Goal: Task Accomplishment & Management: Use online tool/utility

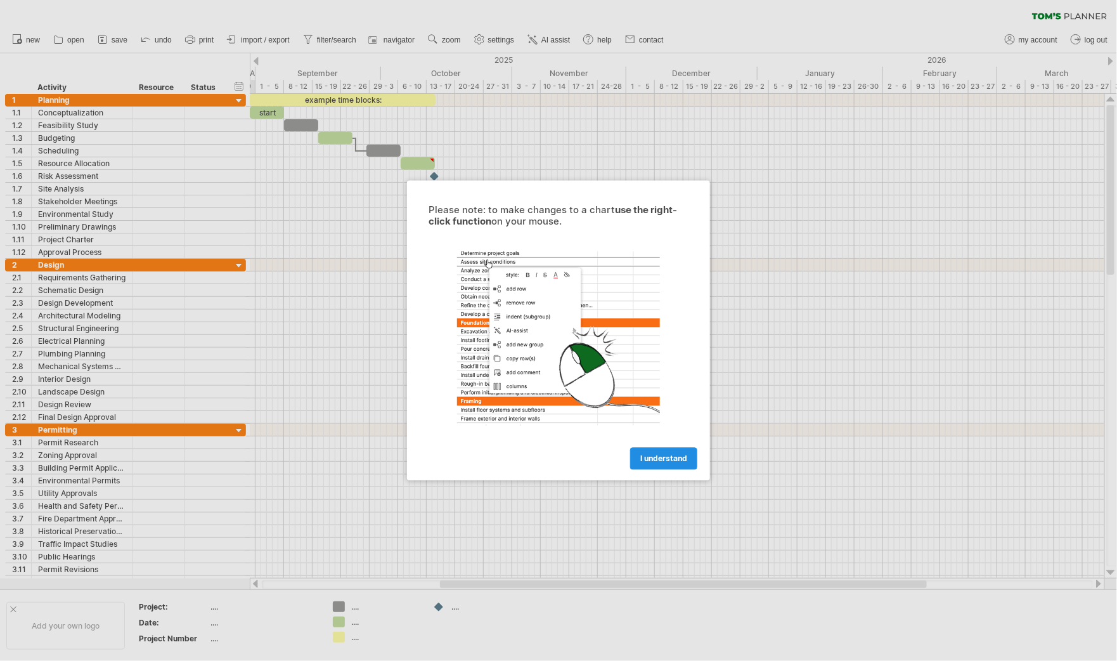
click at [662, 461] on span "I understand" at bounding box center [663, 459] width 47 height 10
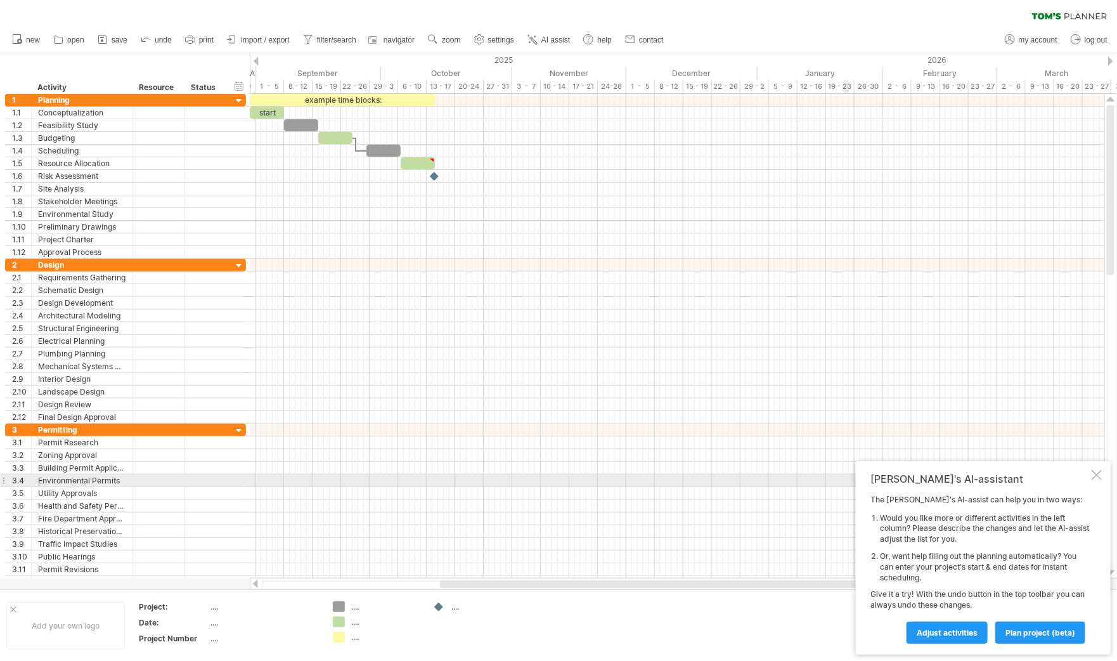
click at [1094, 475] on div at bounding box center [1097, 475] width 10 height 10
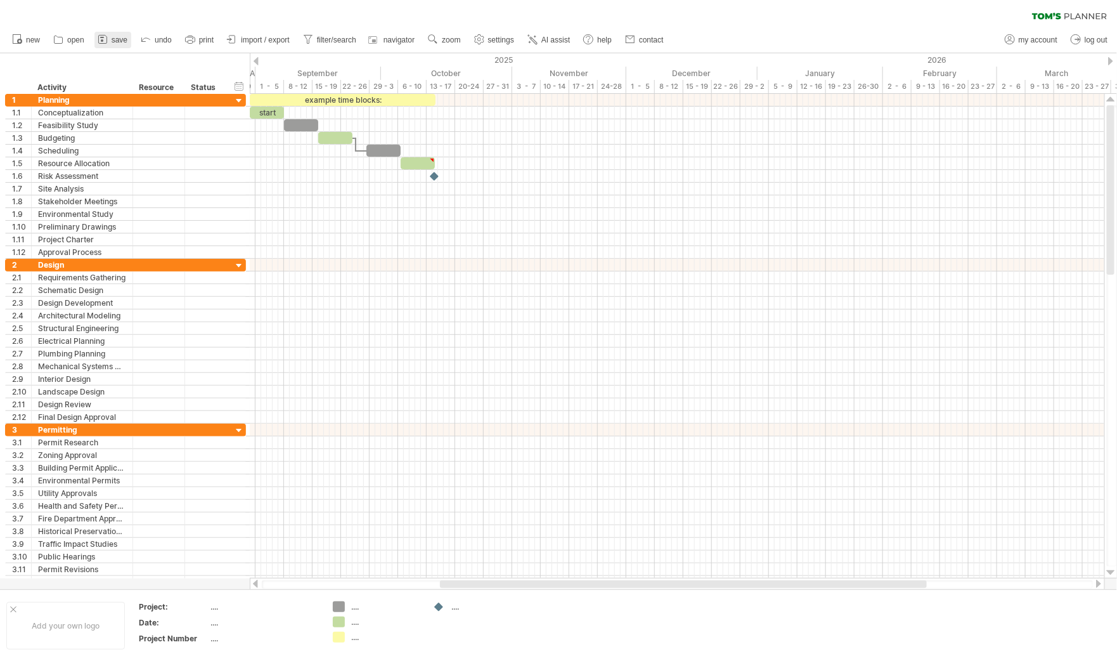
click at [118, 36] on span "save" at bounding box center [120, 40] width 16 height 9
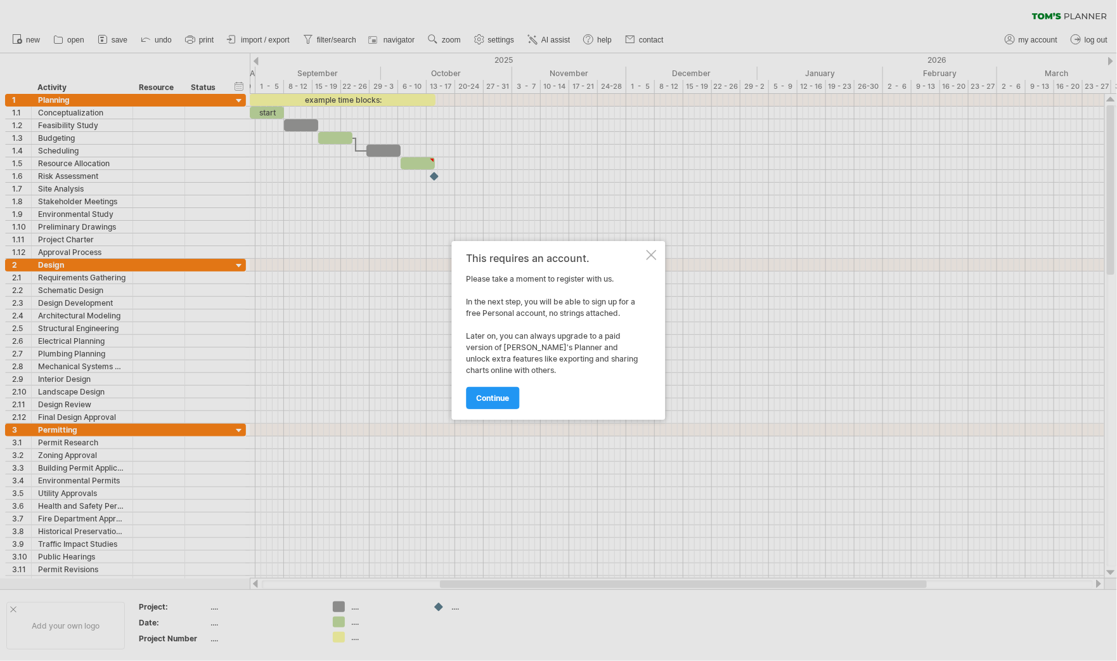
click at [648, 271] on div "This requires an account. Please take a moment to register with us. In the next…" at bounding box center [559, 330] width 214 height 179
click at [647, 264] on div "This requires an account. Please take a moment to register with us. In the next…" at bounding box center [559, 330] width 214 height 179
click at [649, 249] on div "This requires an account. Please take a moment to register with us. In the next…" at bounding box center [559, 330] width 214 height 179
click at [491, 403] on link "continue" at bounding box center [493, 398] width 53 height 22
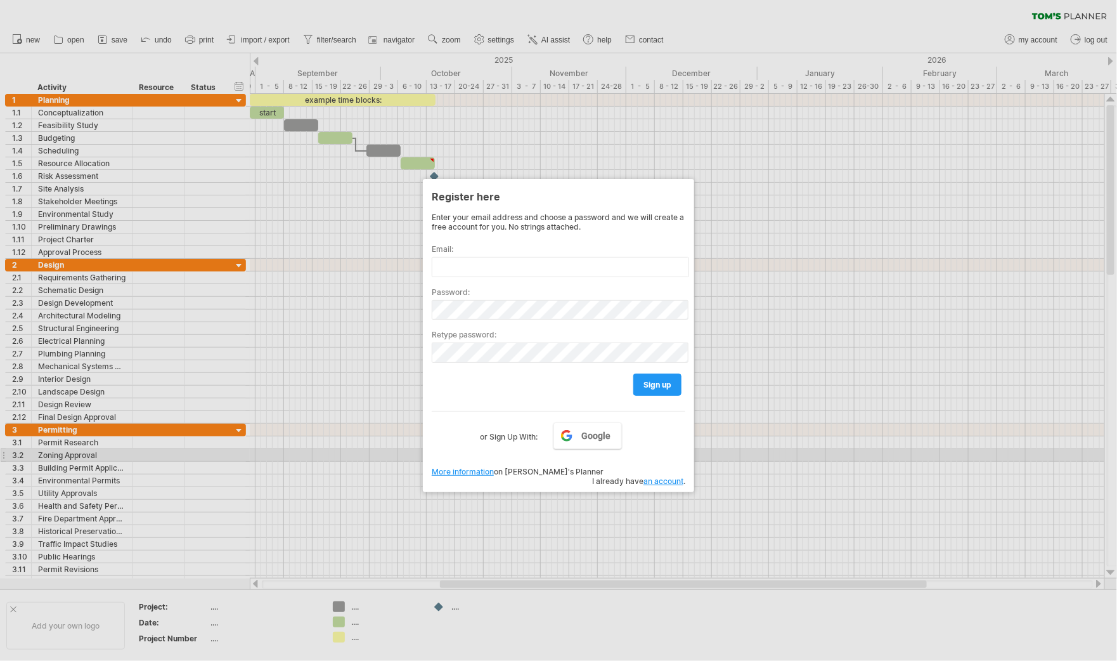
click at [734, 453] on div at bounding box center [558, 330] width 1117 height 661
click at [340, 441] on div at bounding box center [558, 330] width 1117 height 661
click at [320, 446] on div at bounding box center [558, 330] width 1117 height 661
